Goal: Task Accomplishment & Management: Manage account settings

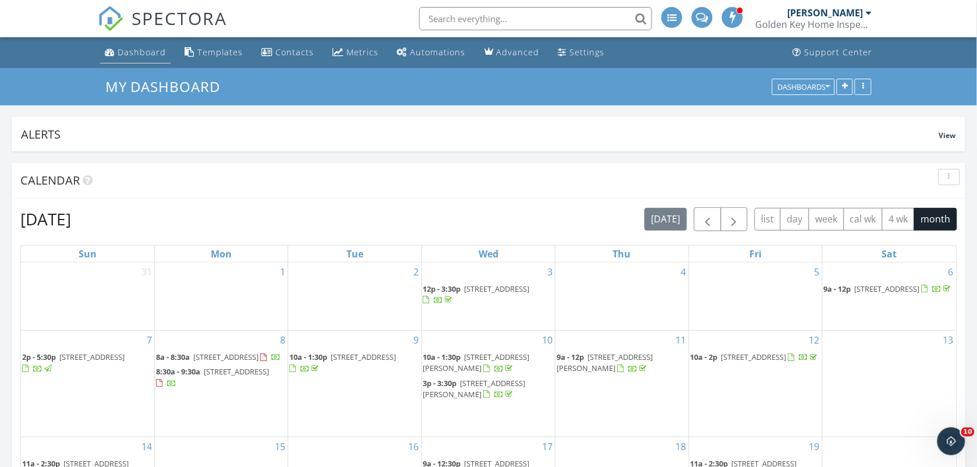
click at [118, 48] on div "Dashboard" at bounding box center [142, 52] width 48 height 11
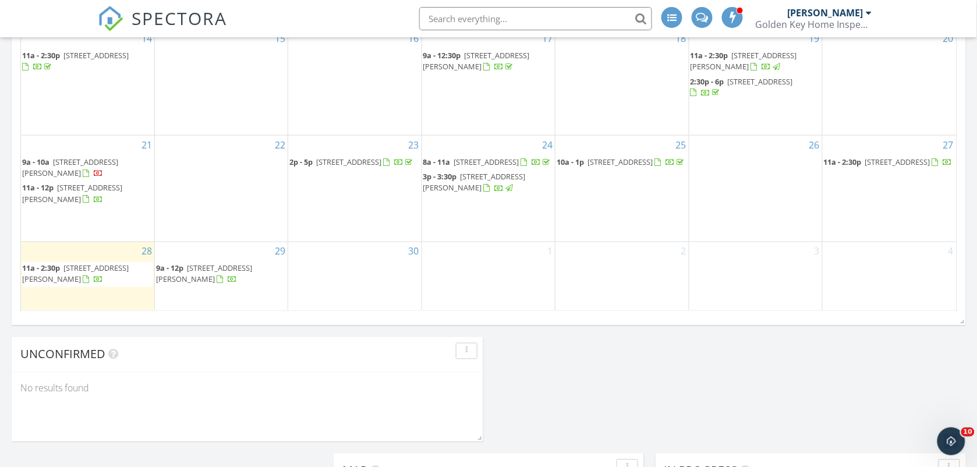
click at [865, 167] on span "227 Lake Dr, Dingmans Ferry 18328" at bounding box center [897, 162] width 65 height 10
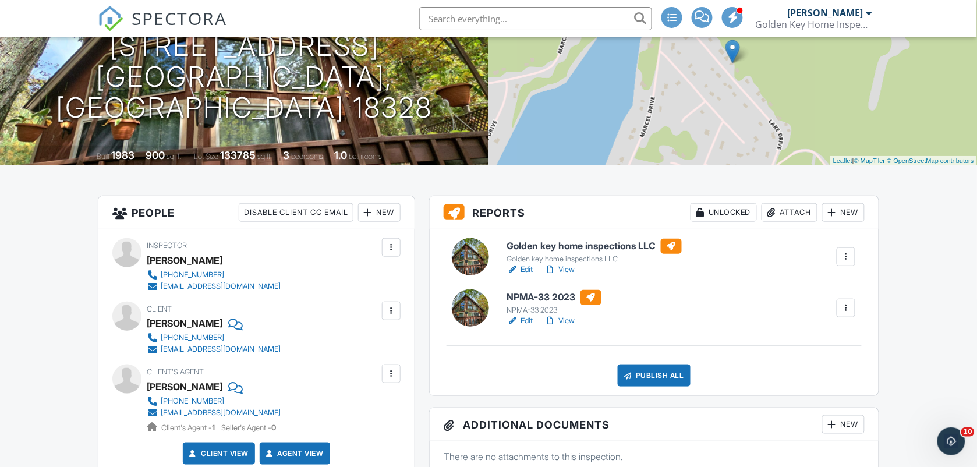
scroll to position [175, 0]
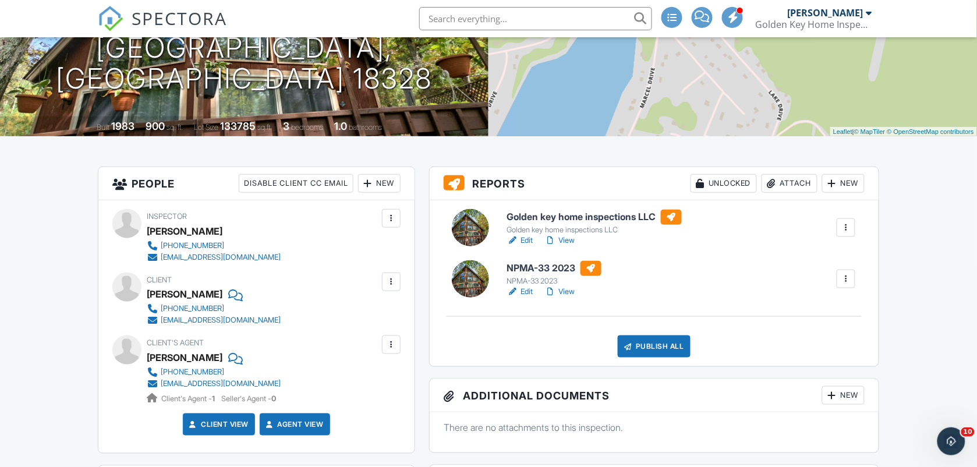
click at [568, 240] on link "View" at bounding box center [560, 241] width 30 height 12
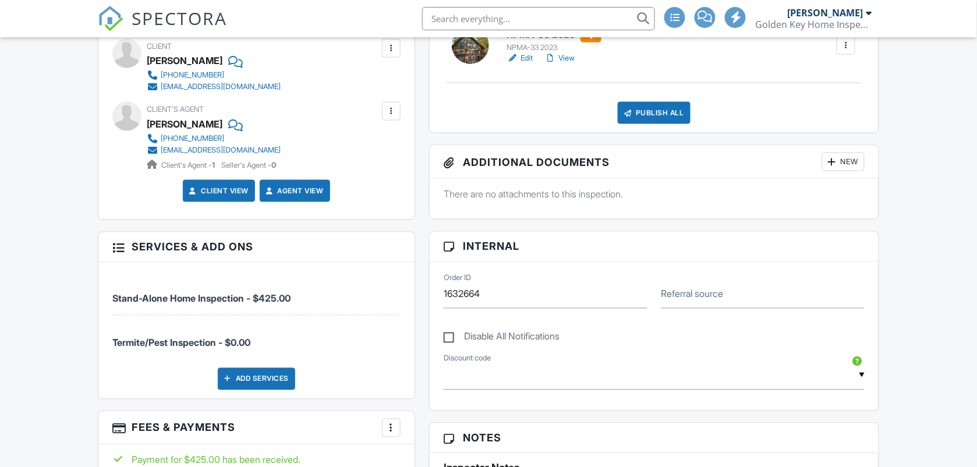
scroll to position [408, 0]
click at [526, 59] on link "Edit" at bounding box center [520, 58] width 26 height 12
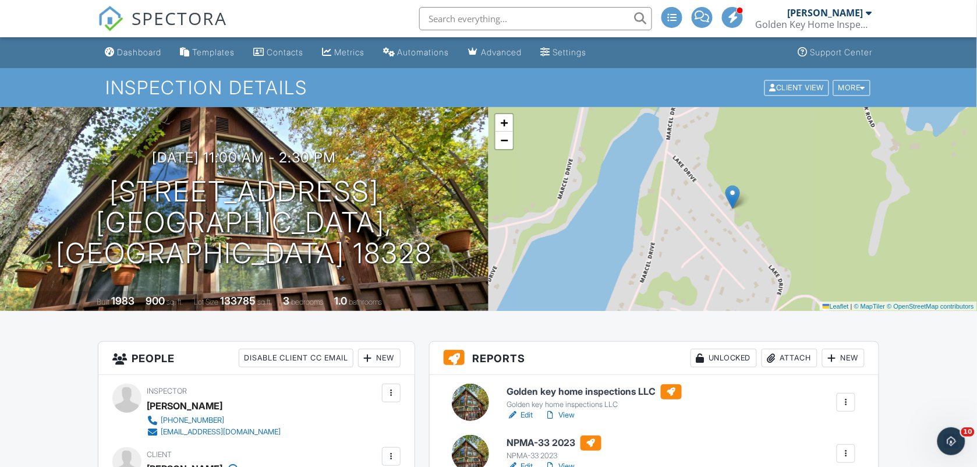
click at [569, 414] on link "View" at bounding box center [560, 415] width 30 height 12
click at [530, 417] on link "Edit" at bounding box center [520, 415] width 26 height 12
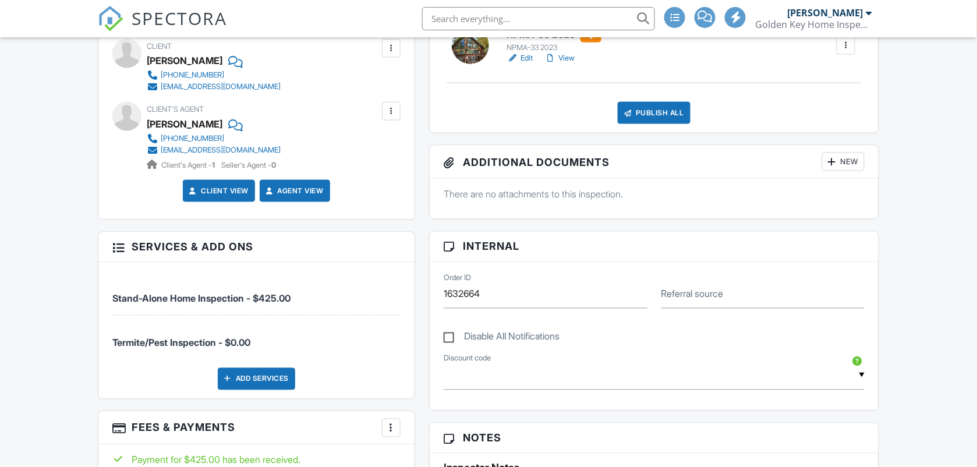
click at [661, 114] on div "Publish All" at bounding box center [654, 113] width 73 height 22
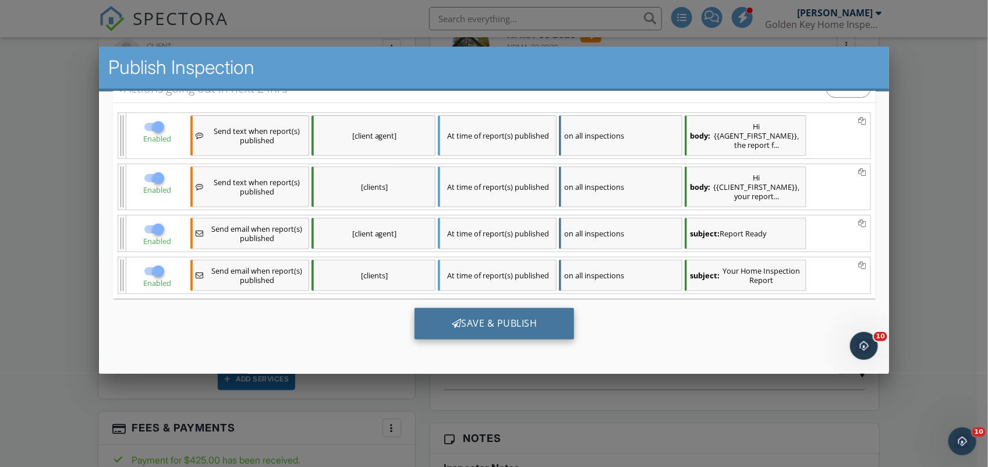
click at [512, 322] on div "Save & Publish" at bounding box center [494, 323] width 160 height 31
